Goal: Task Accomplishment & Management: Use online tool/utility

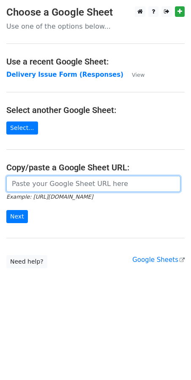
click at [24, 182] on input "url" at bounding box center [93, 184] width 174 height 16
paste input "https://docs.google.com/spreadsheets/d/1qQHD5SoE2zCQxW73jNxLPRujqbOdsJS1upL9tDW…"
type input "https://docs.google.com/spreadsheets/d/1qQHD5SoE2zCQxW73jNxLPRujqbOdsJS1upL9tDW…"
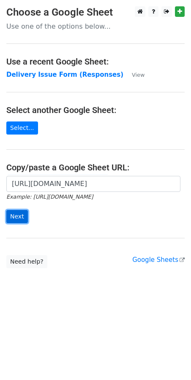
scroll to position [0, 0]
click at [15, 216] on input "Next" at bounding box center [17, 216] width 22 height 13
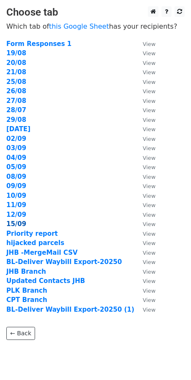
click at [19, 224] on strong "15/09" at bounding box center [16, 224] width 20 height 8
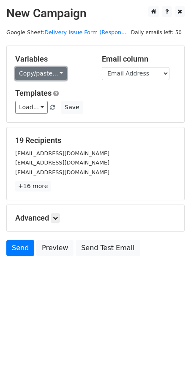
click at [60, 71] on link "Copy/paste..." at bounding box center [40, 73] width 51 height 13
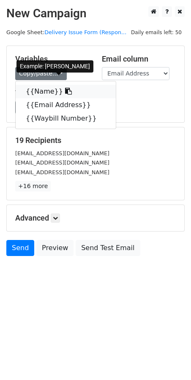
click at [65, 91] on icon at bounding box center [68, 91] width 7 height 7
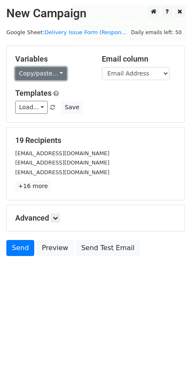
click at [60, 74] on link "Copy/paste..." at bounding box center [40, 73] width 51 height 13
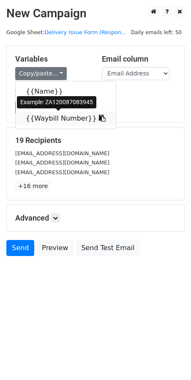
click at [99, 117] on icon at bounding box center [102, 118] width 7 height 7
